Goal: Information Seeking & Learning: Understand process/instructions

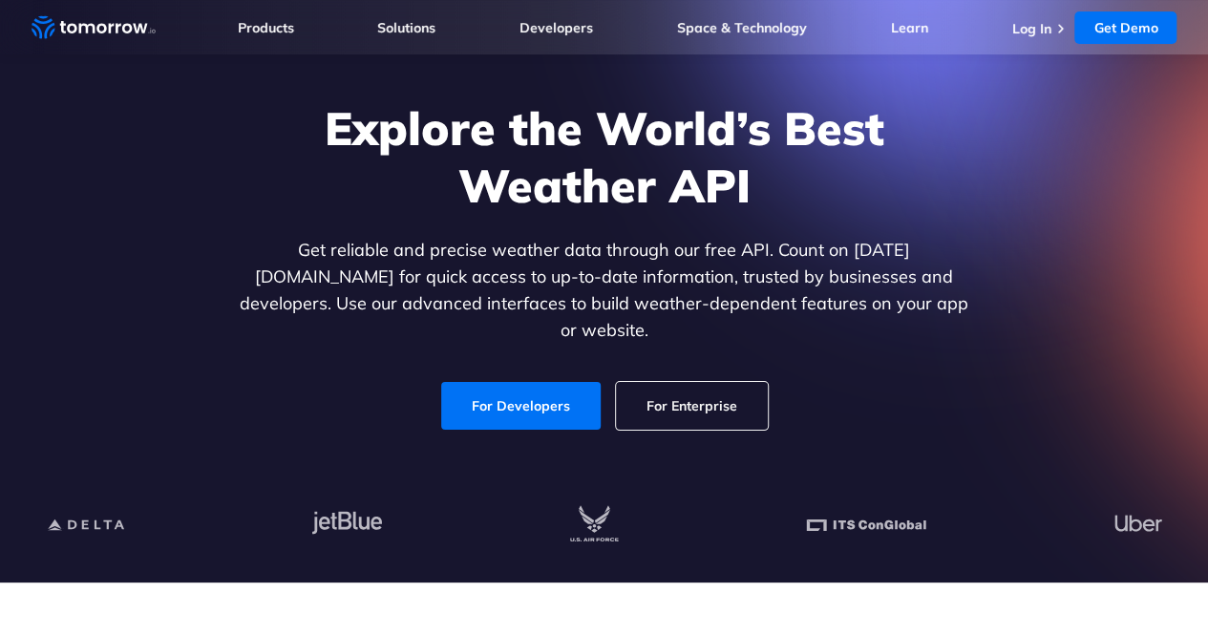
scroll to position [191, 0]
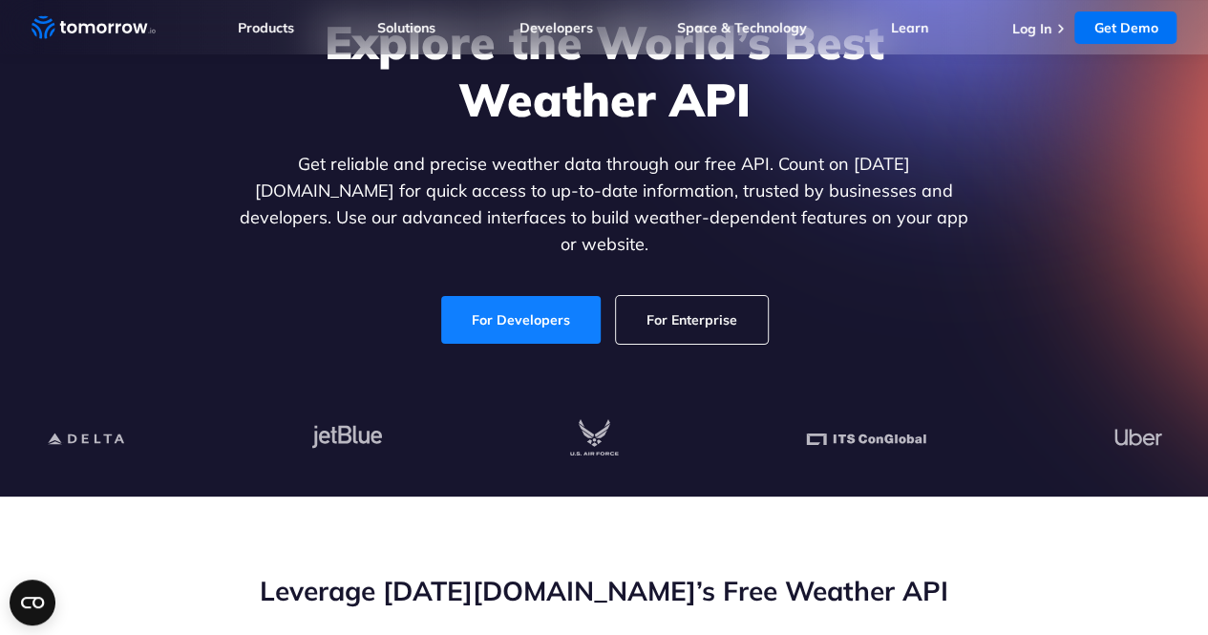
click at [526, 299] on link "For Developers" at bounding box center [521, 320] width 160 height 48
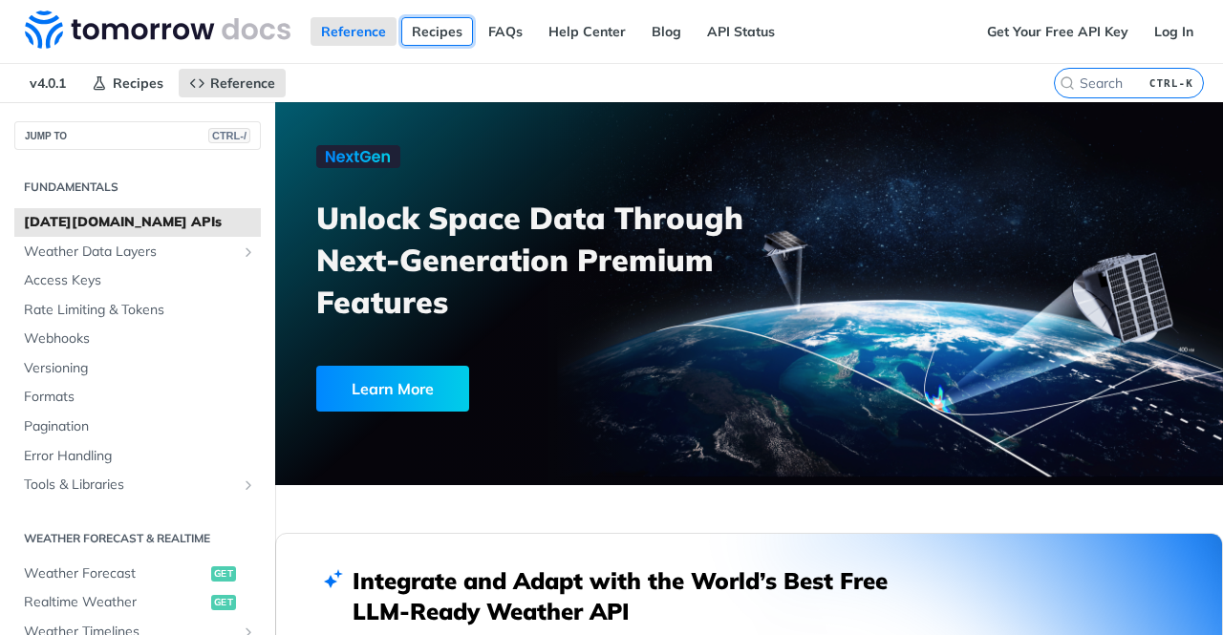
click at [436, 32] on link "Recipes" at bounding box center [437, 31] width 72 height 29
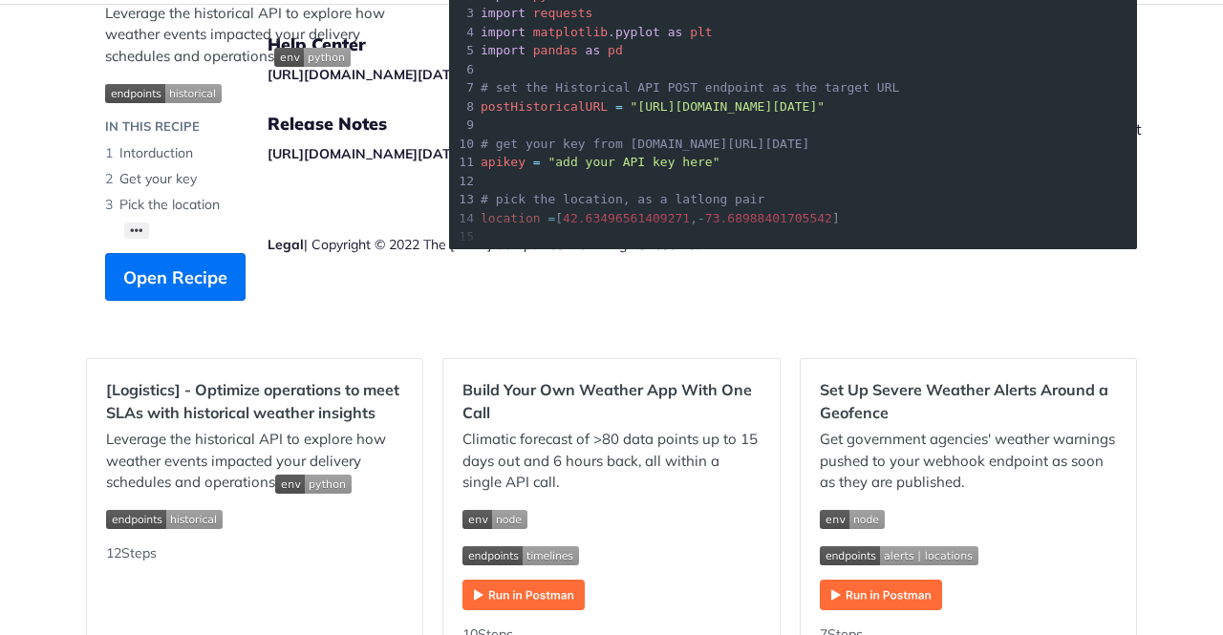
scroll to position [478, 0]
